Goal: Task Accomplishment & Management: Use online tool/utility

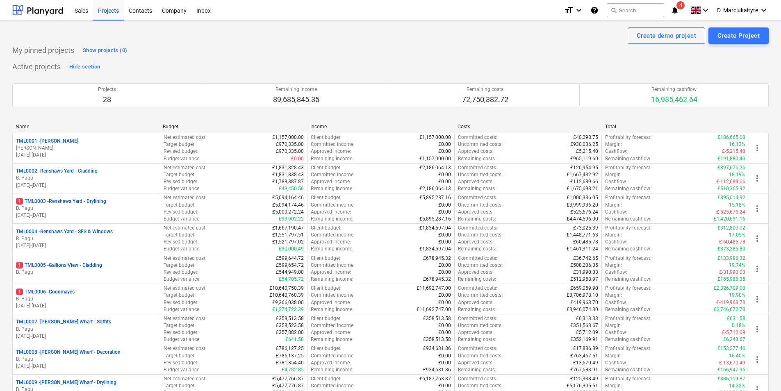
scroll to position [287, 0]
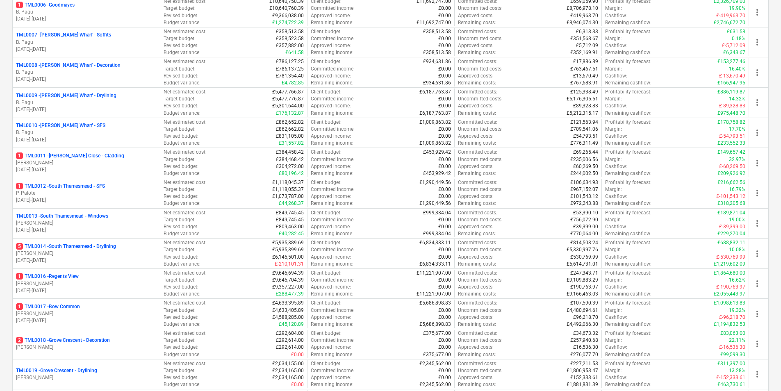
click at [87, 190] on p "P. Palote" at bounding box center [86, 193] width 141 height 7
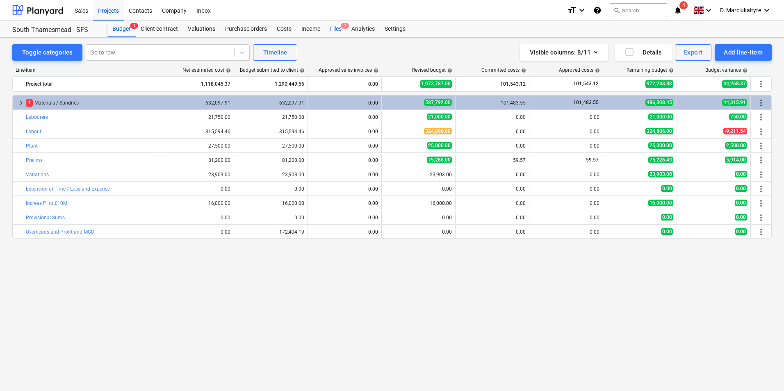
click at [341, 26] on span "1" at bounding box center [345, 26] width 8 height 6
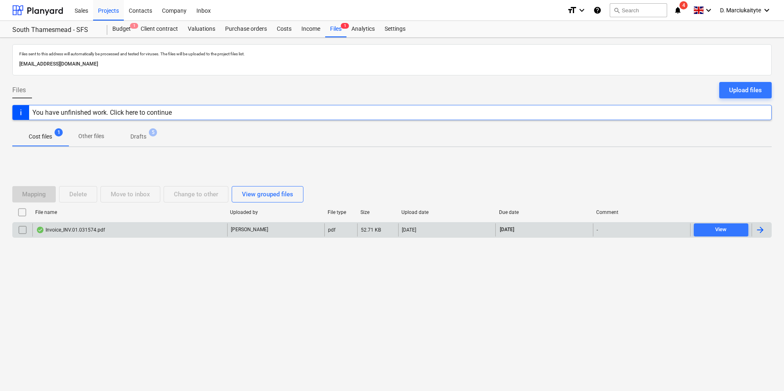
click at [151, 235] on div "Invoice_INV.01.031574.pdf" at bounding box center [129, 230] width 195 height 13
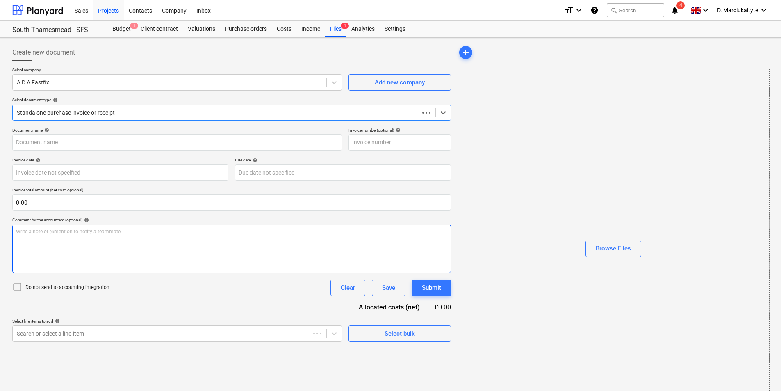
type input "#INV.01.031574"
type input "[DATE]"
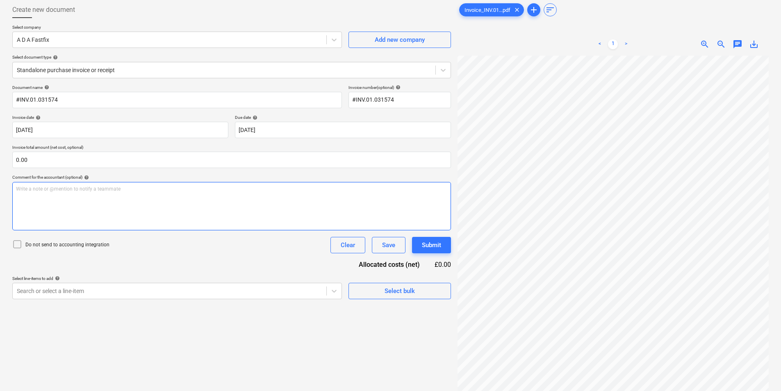
scroll to position [82, 0]
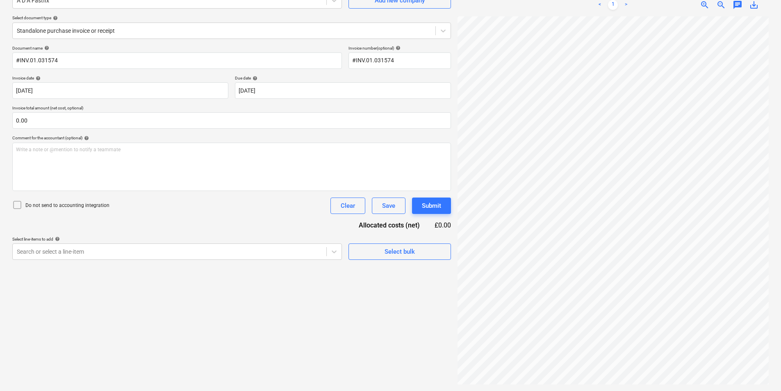
click at [399, 243] on div "Select bulk" at bounding box center [400, 248] width 103 height 23
click at [397, 253] on div "Select bulk" at bounding box center [400, 252] width 30 height 11
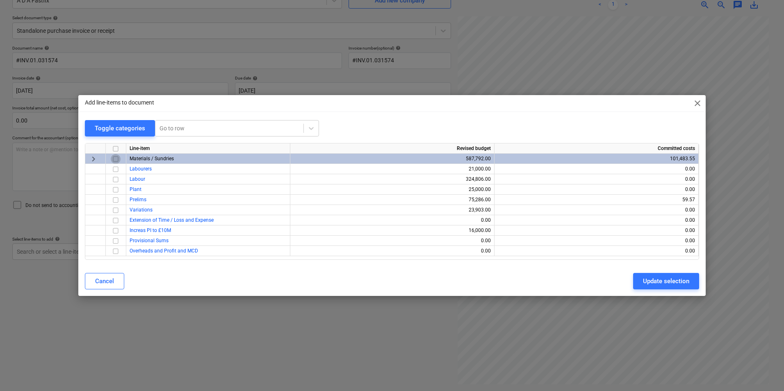
click at [114, 159] on input "checkbox" at bounding box center [116, 159] width 10 height 10
click at [665, 281] on div "Update selection" at bounding box center [666, 281] width 46 height 11
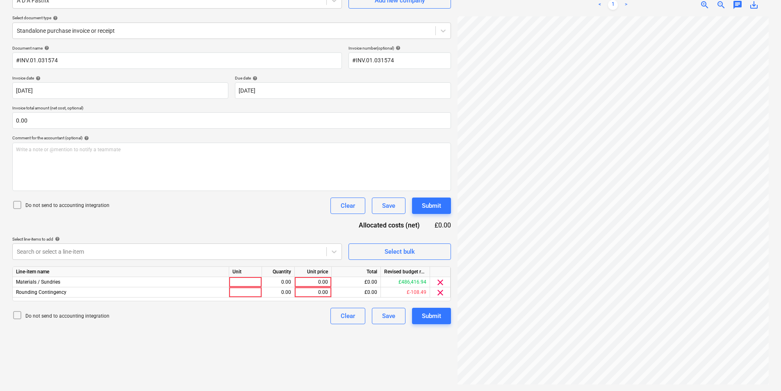
scroll to position [125, 70]
click at [438, 290] on span "clear" at bounding box center [441, 293] width 10 height 10
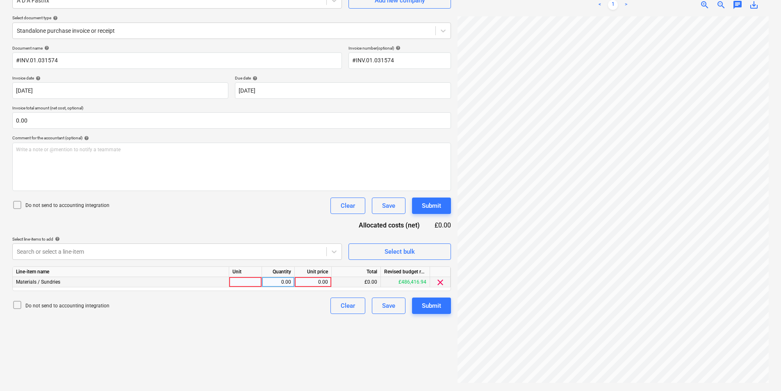
click at [239, 282] on div at bounding box center [245, 282] width 33 height 10
type input "pcs"
type input "312.50"
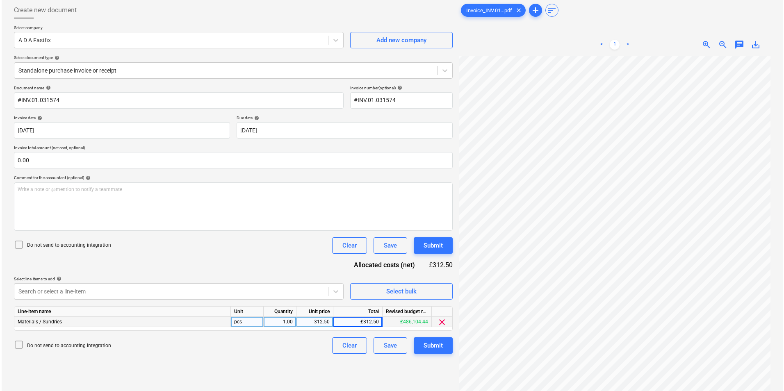
scroll to position [82, 0]
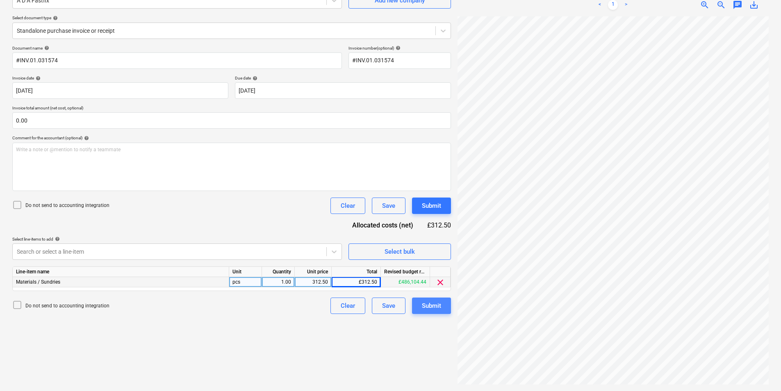
click at [433, 301] on div "Submit" at bounding box center [431, 306] width 19 height 11
